Goal: Find specific page/section: Find specific page/section

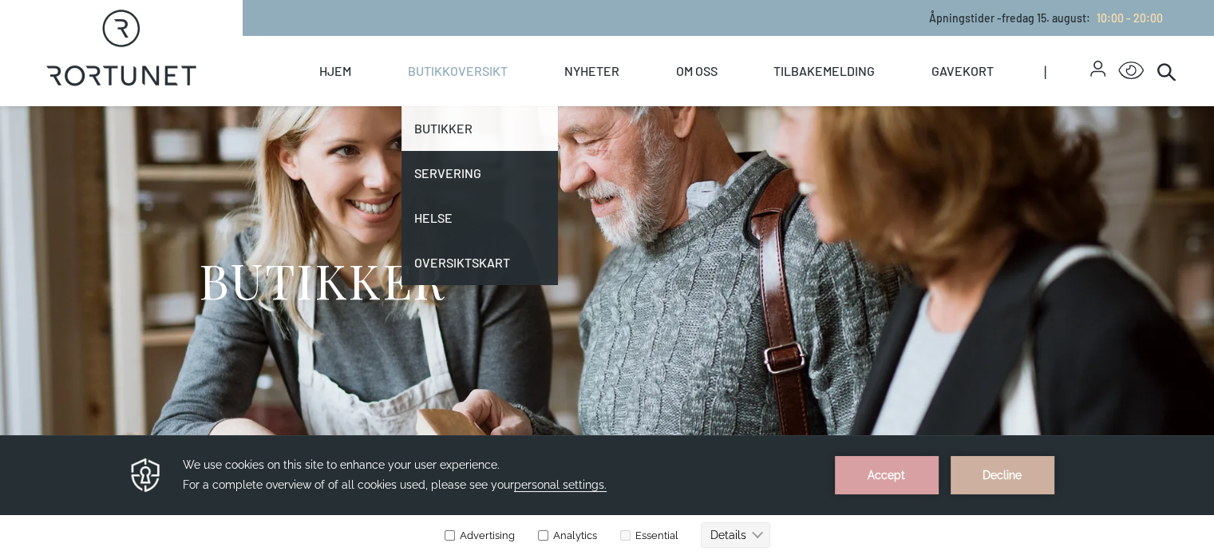
click at [496, 145] on link "Butikker" at bounding box center [480, 128] width 156 height 45
click at [505, 125] on link "Butikker" at bounding box center [480, 128] width 156 height 45
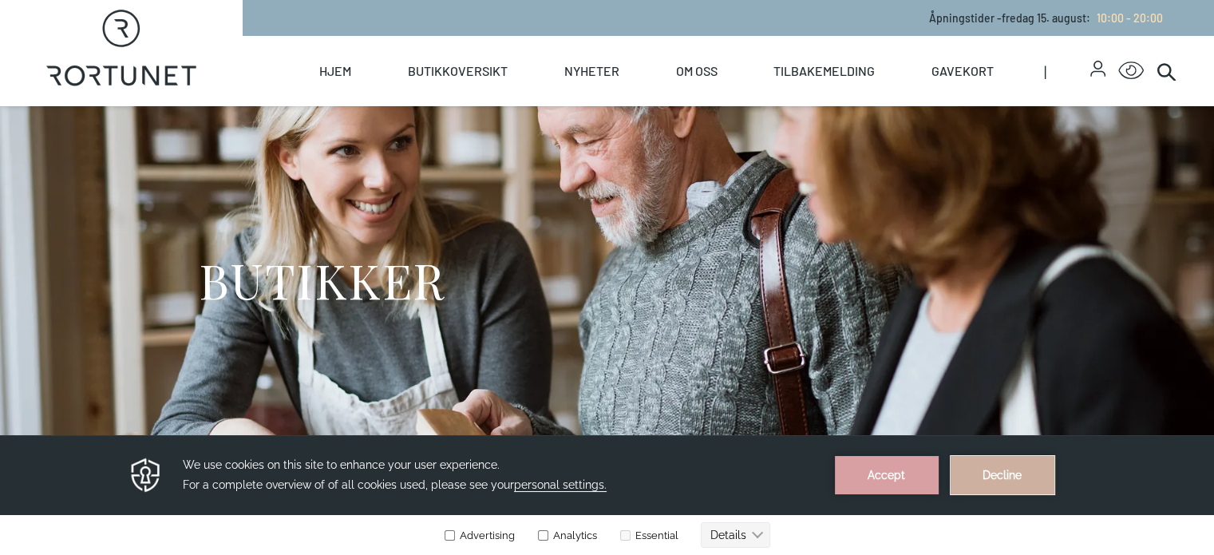
click at [995, 477] on button "Decline" at bounding box center [1003, 475] width 104 height 38
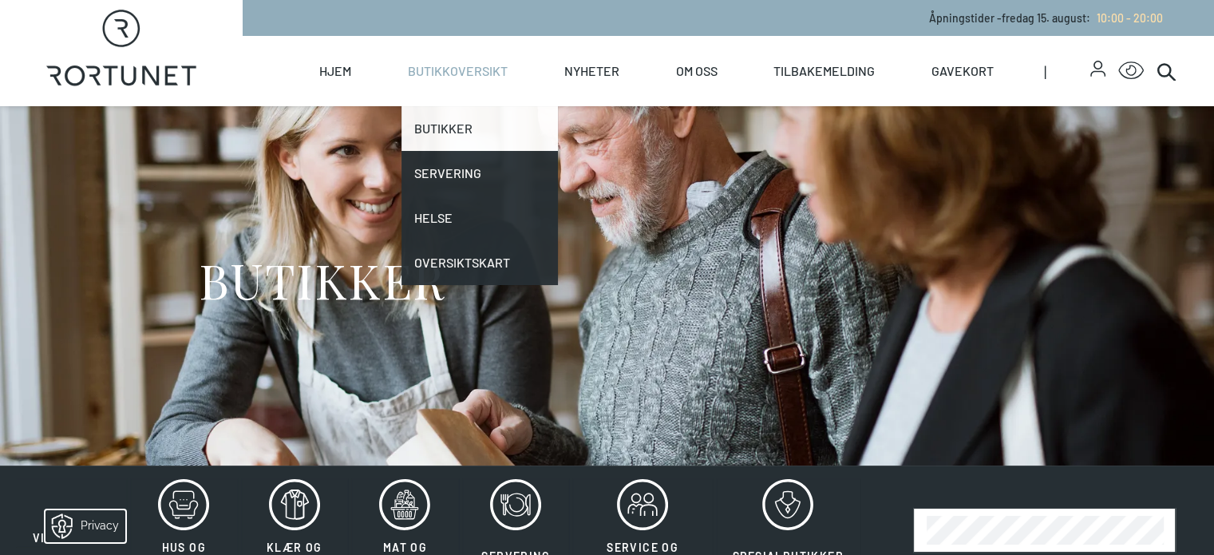
click at [517, 128] on link "Butikker" at bounding box center [480, 128] width 156 height 45
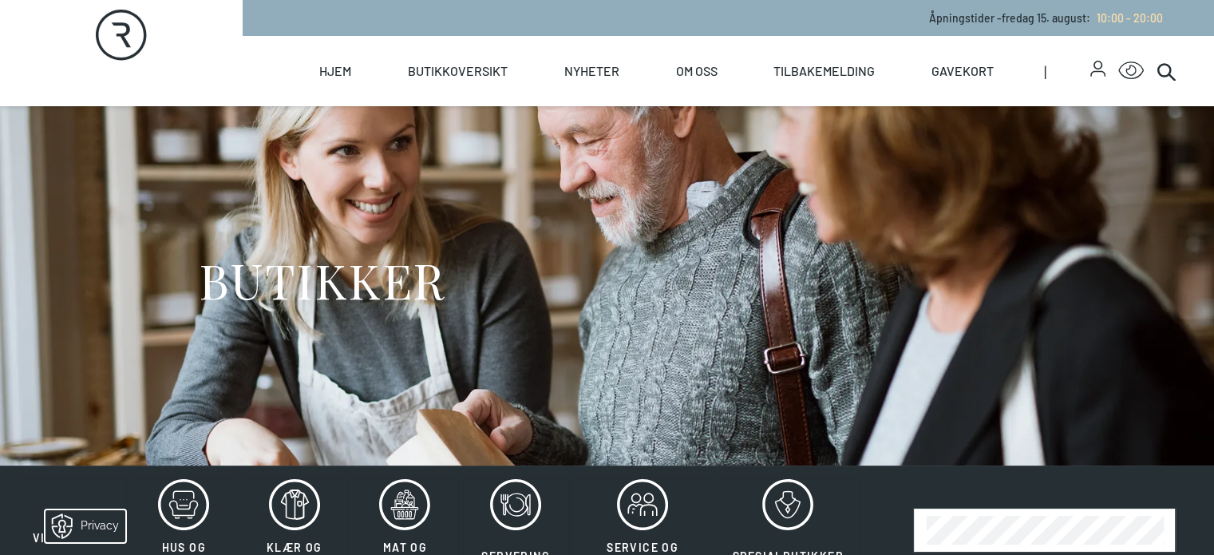
scroll to position [319, 0]
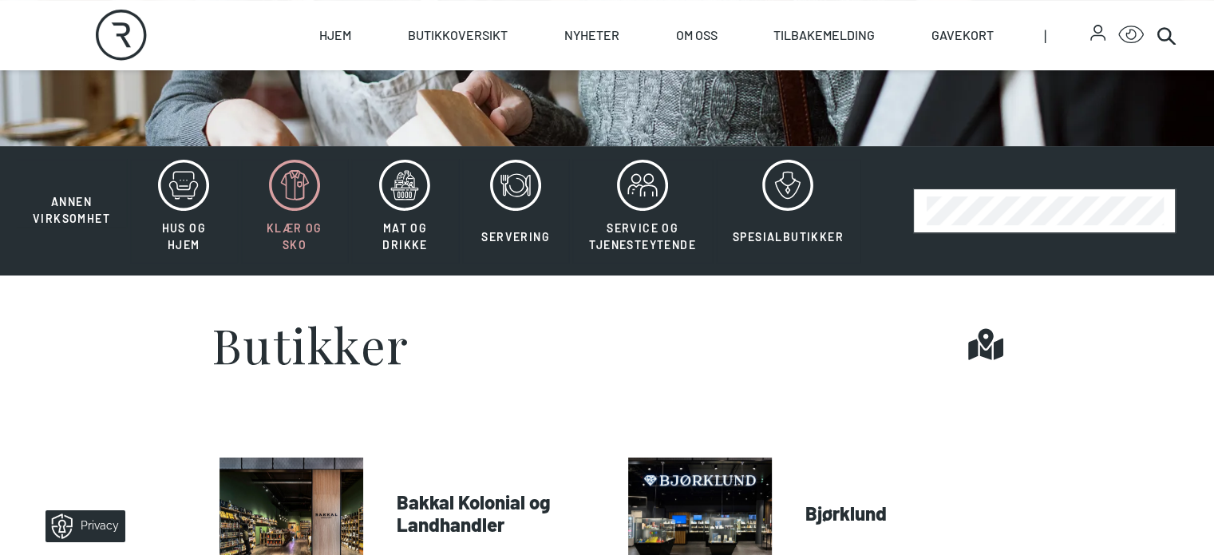
click at [310, 211] on icon at bounding box center [294, 185] width 51 height 51
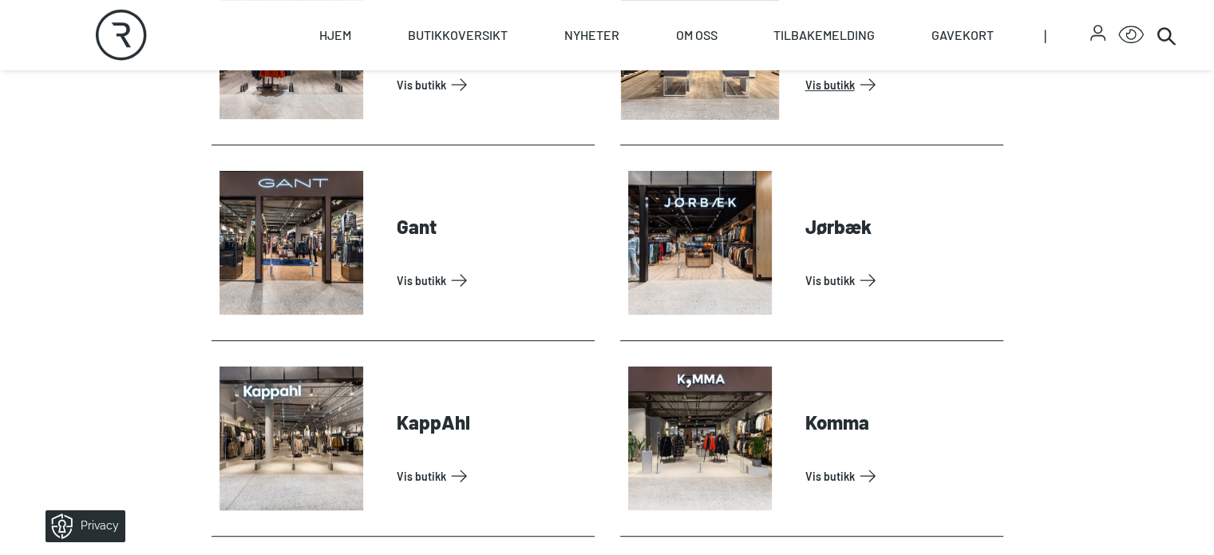
scroll to position [798, 0]
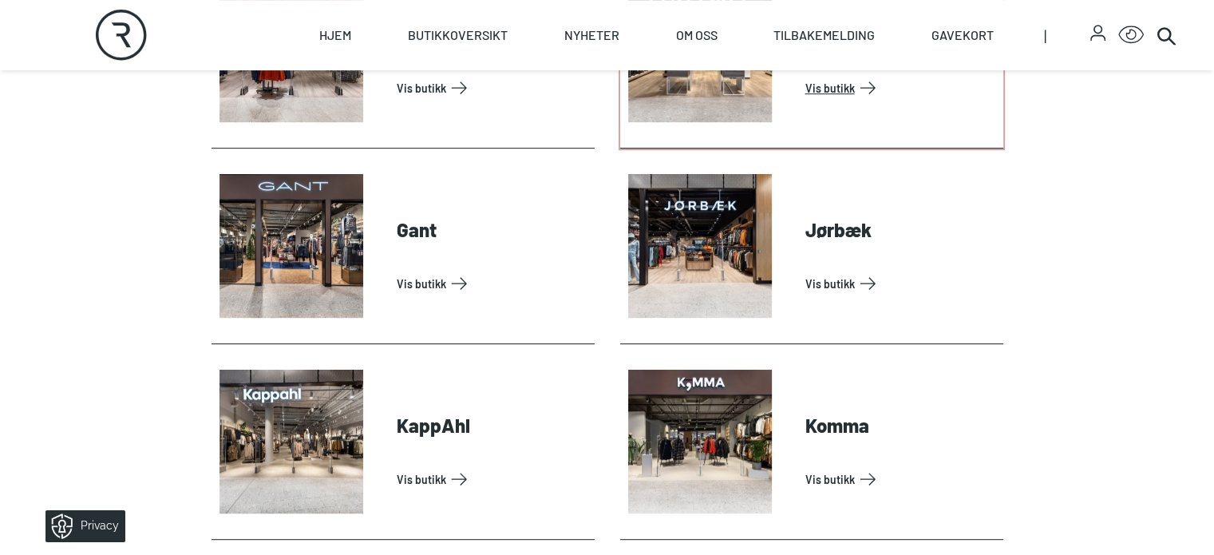
click at [806, 101] on link "Vis butikk" at bounding box center [902, 88] width 192 height 26
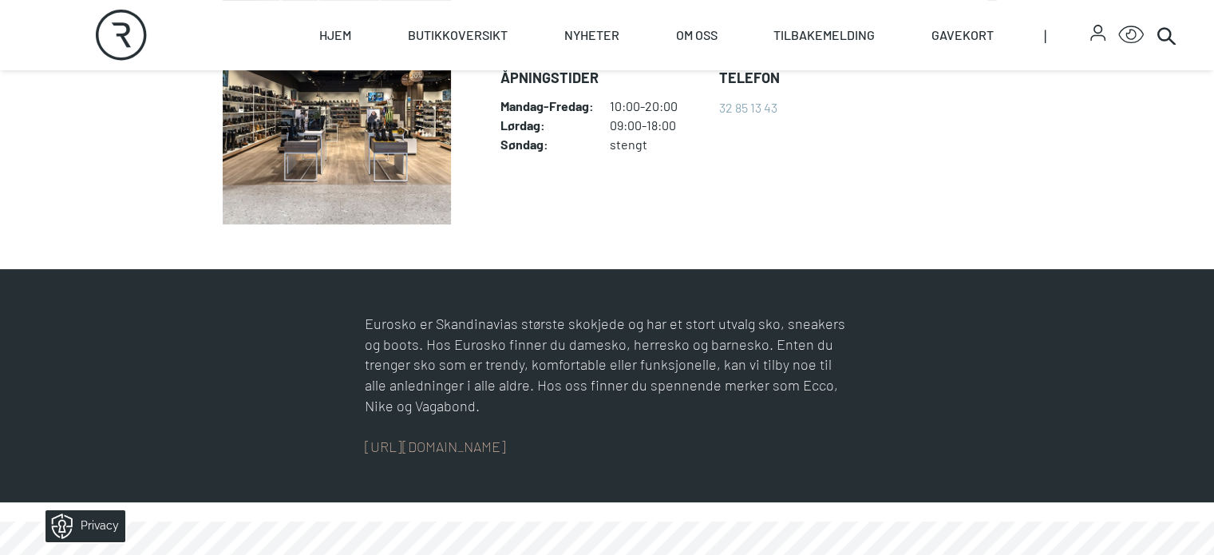
scroll to position [319, 0]
